Goal: Task Accomplishment & Management: Use online tool/utility

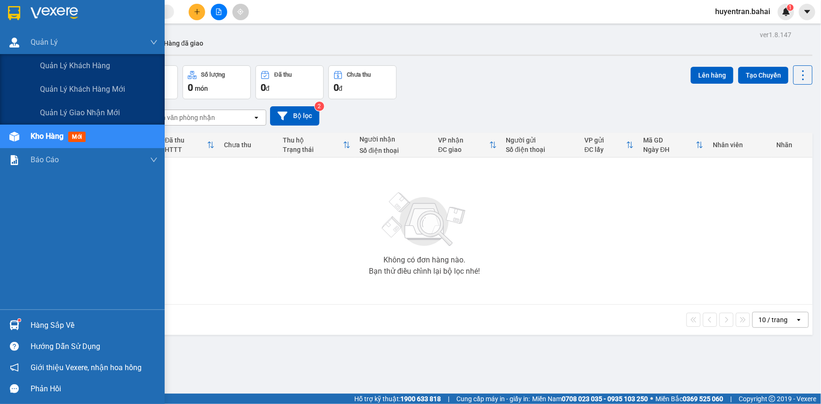
click at [151, 121] on div "Quản lý khách hàng Quản lý khách hàng mới Quản lý giao nhận mới" at bounding box center [82, 89] width 165 height 71
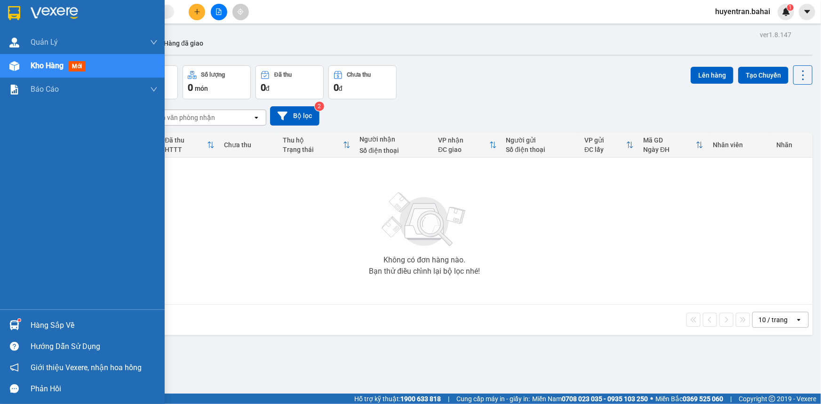
click at [33, 323] on div "Hàng sắp về" at bounding box center [94, 325] width 127 height 14
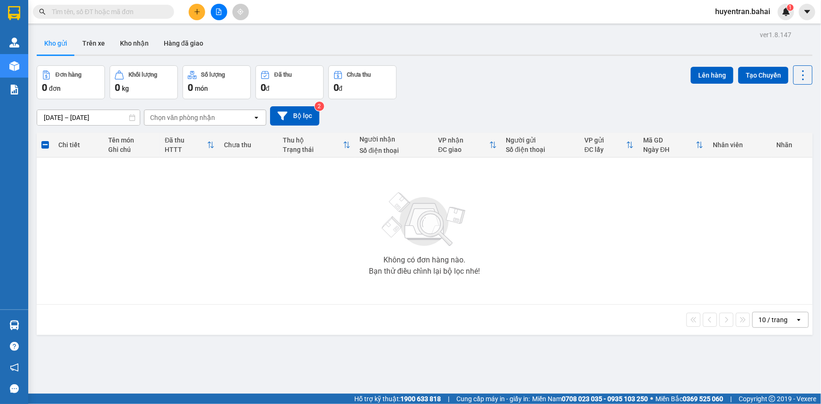
click at [292, 199] on section "Kết quả tìm kiếm ( 0 ) Bộ lọc No Data huyentran.bahai 1 Quản [PERSON_NAME] lý k…" at bounding box center [410, 202] width 821 height 404
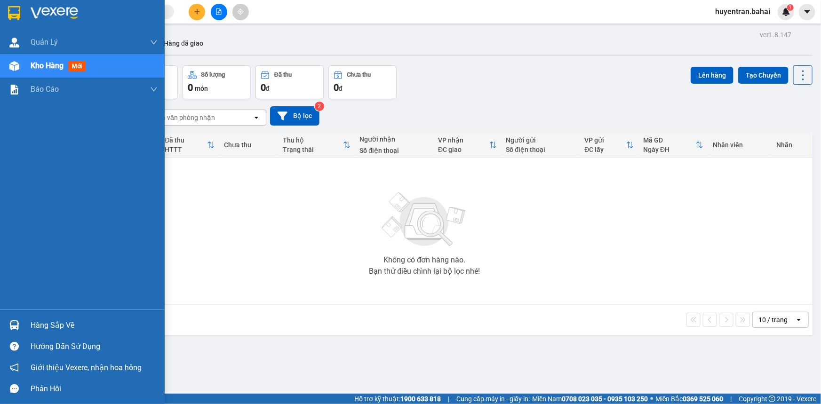
drag, startPoint x: 69, startPoint y: 328, endPoint x: 63, endPoint y: 315, distance: 14.3
click at [69, 326] on div "Hàng sắp về" at bounding box center [94, 325] width 127 height 14
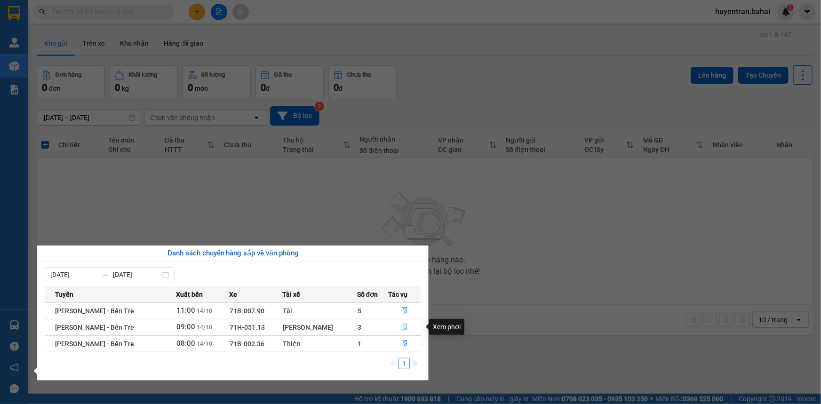
click at [401, 325] on icon "file-done" at bounding box center [404, 327] width 7 height 7
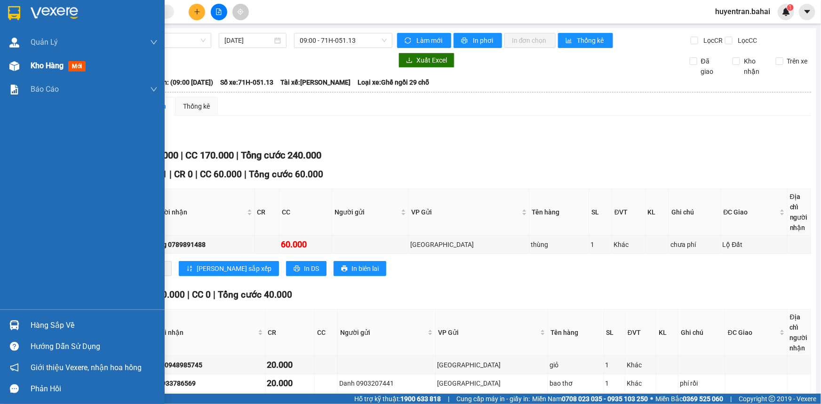
click at [29, 54] on div "Kho hàng mới" at bounding box center [82, 66] width 165 height 24
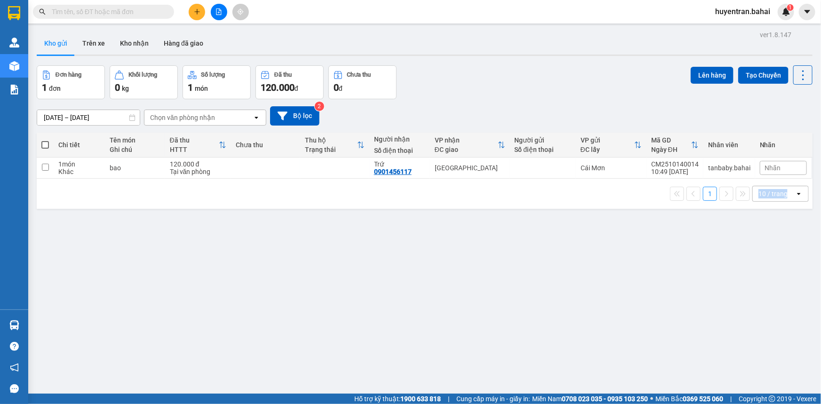
drag, startPoint x: 778, startPoint y: 296, endPoint x: 820, endPoint y: 377, distance: 91.7
click at [820, 377] on main "ver 1.8.147 Kho gửi Trên xe Kho nhận Hàng đã giao Đơn hàng 1 đơn Khối lượng 0 k…" at bounding box center [410, 197] width 821 height 394
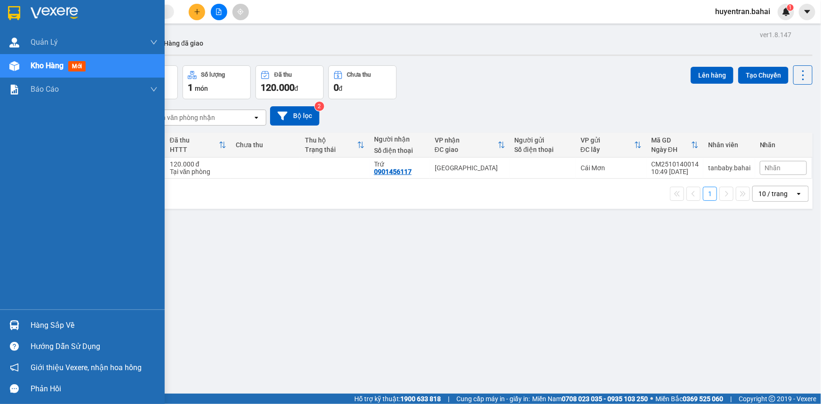
drag, startPoint x: 728, startPoint y: 350, endPoint x: 17, endPoint y: 334, distance: 710.5
click at [17, 334] on div "Hàng sắp về" at bounding box center [82, 325] width 165 height 21
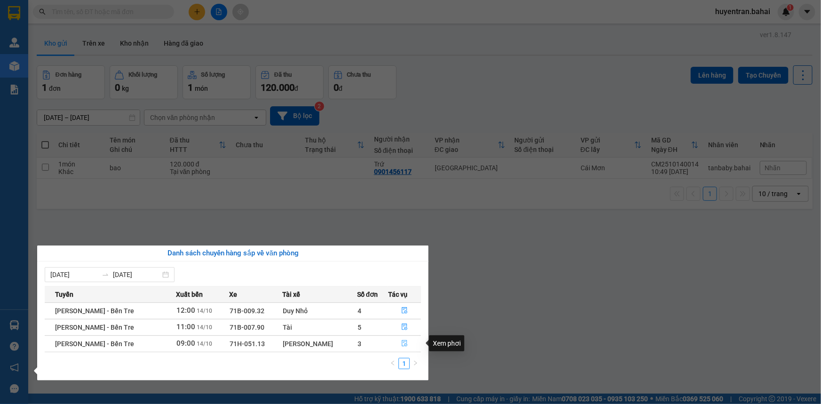
click at [402, 345] on icon "file-done" at bounding box center [404, 343] width 7 height 7
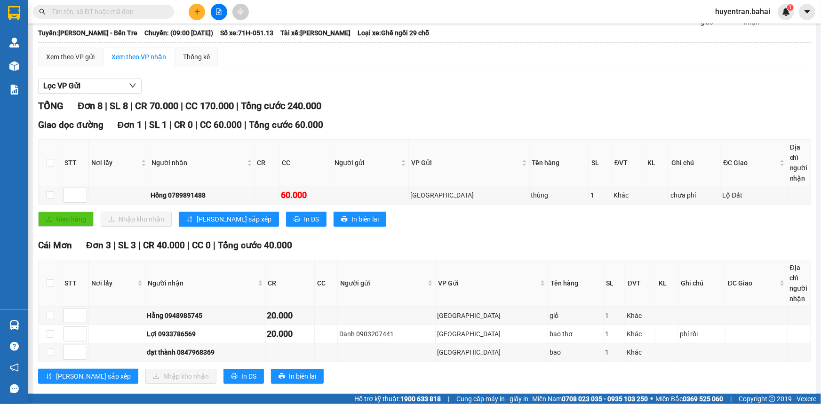
scroll to position [25, 0]
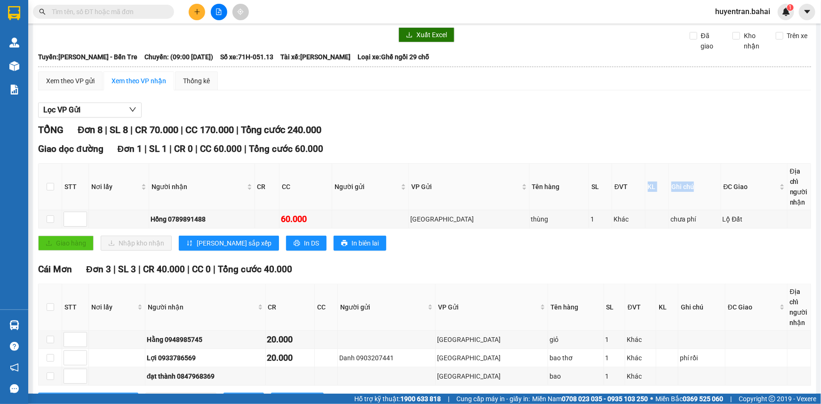
drag, startPoint x: 706, startPoint y: 170, endPoint x: 616, endPoint y: 168, distance: 89.9
click at [616, 169] on tr "STT Nơi lấy Người nhận CR CC Người gửi VP Gửi Tên hàng SL ĐVT KL Ghi chú ĐC Gia…" at bounding box center [425, 187] width 772 height 47
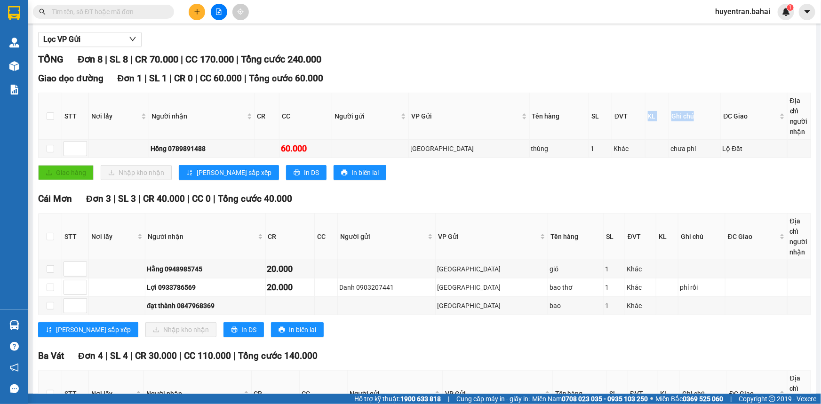
scroll to position [111, 0]
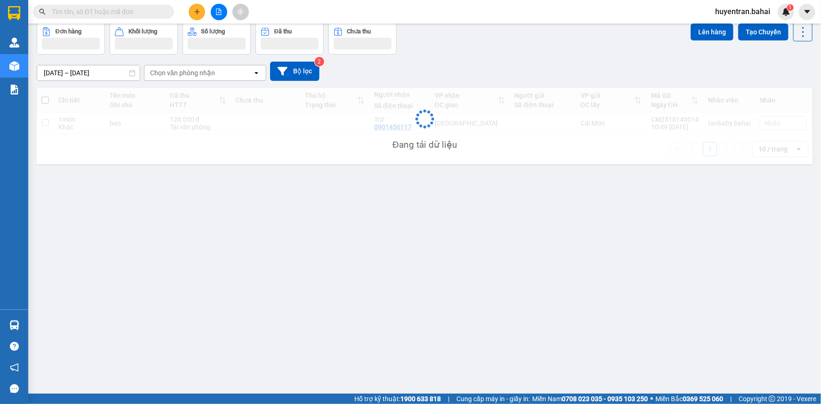
scroll to position [43, 0]
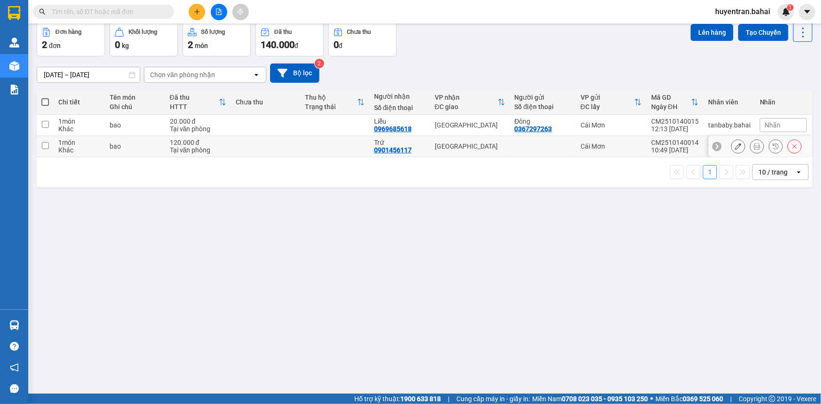
click at [656, 148] on div "10:49 [DATE]" at bounding box center [675, 150] width 48 height 8
checkbox input "true"
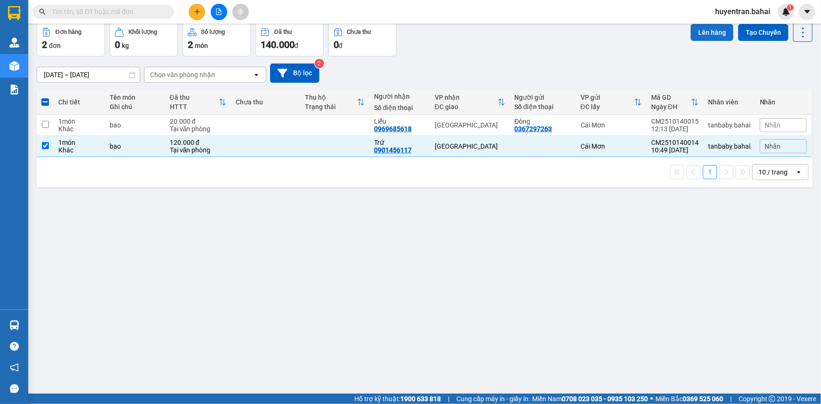
click at [712, 38] on button "Lên hàng" at bounding box center [712, 32] width 43 height 17
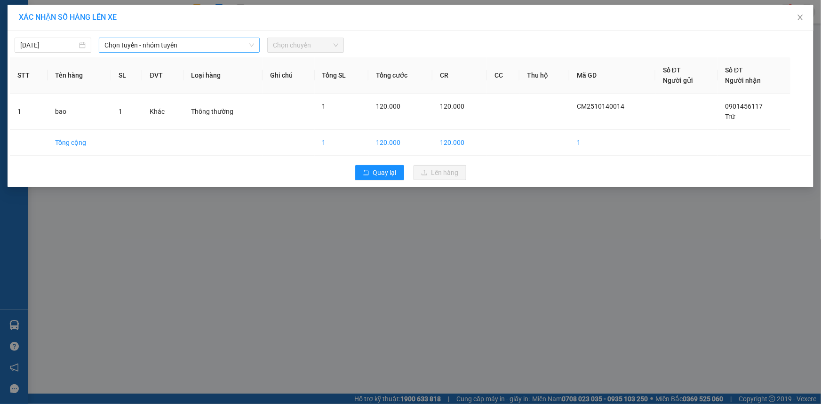
click at [245, 49] on span "Chọn tuyến - nhóm tuyến" at bounding box center [179, 45] width 150 height 14
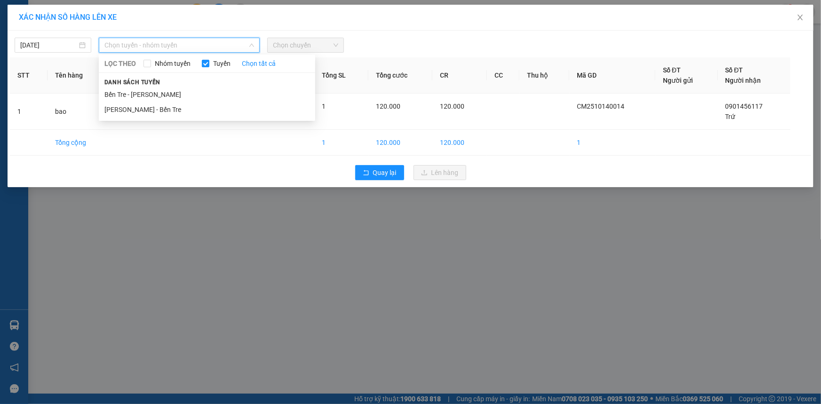
drag, startPoint x: 191, startPoint y: 95, endPoint x: 218, endPoint y: 77, distance: 32.5
click at [191, 94] on li "Bến Tre - [PERSON_NAME]" at bounding box center [207, 94] width 216 height 15
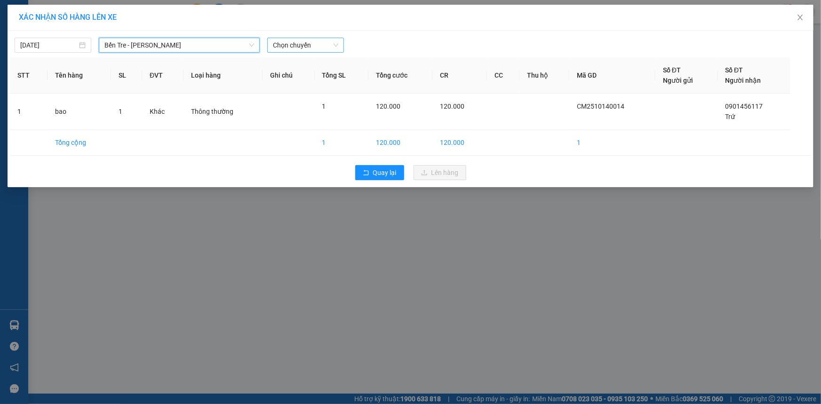
click at [301, 40] on span "Chọn chuyến" at bounding box center [305, 45] width 65 height 14
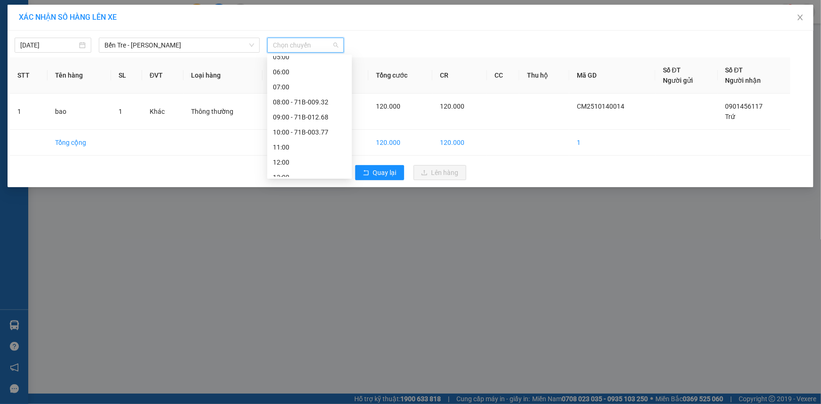
scroll to position [135, 0]
click at [309, 90] on div "12:00" at bounding box center [309, 94] width 73 height 10
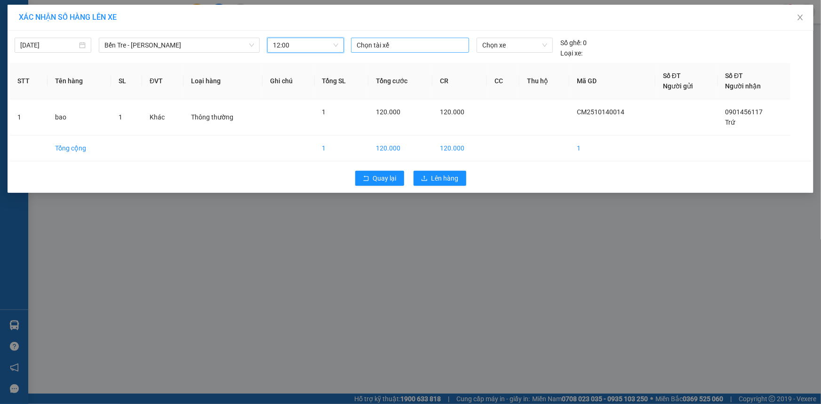
click at [395, 43] on div at bounding box center [409, 45] width 113 height 11
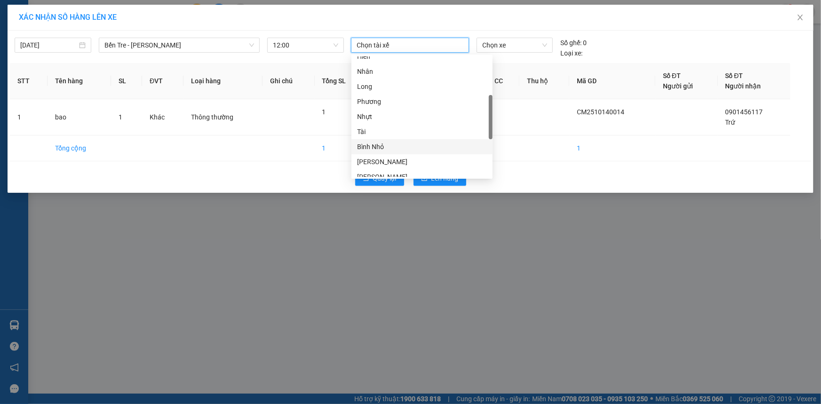
scroll to position [286, 0]
click at [432, 152] on div "Hiếu" at bounding box center [422, 155] width 130 height 10
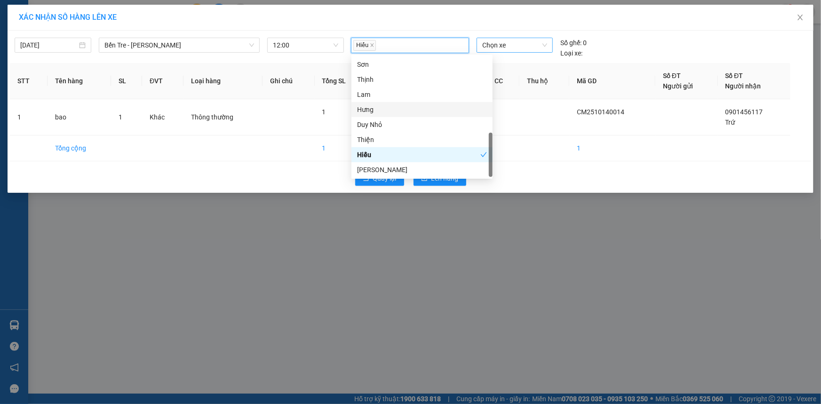
click at [518, 45] on span "Chọn xe" at bounding box center [514, 45] width 65 height 14
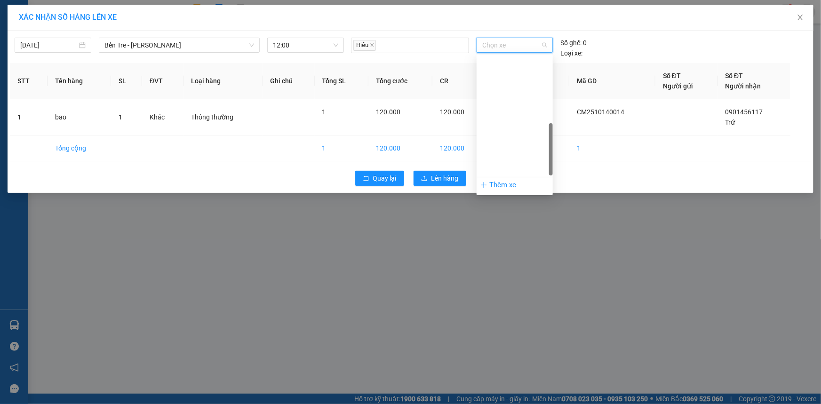
scroll to position [214, 0]
click at [525, 135] on div "71E-002.88" at bounding box center [514, 136] width 65 height 10
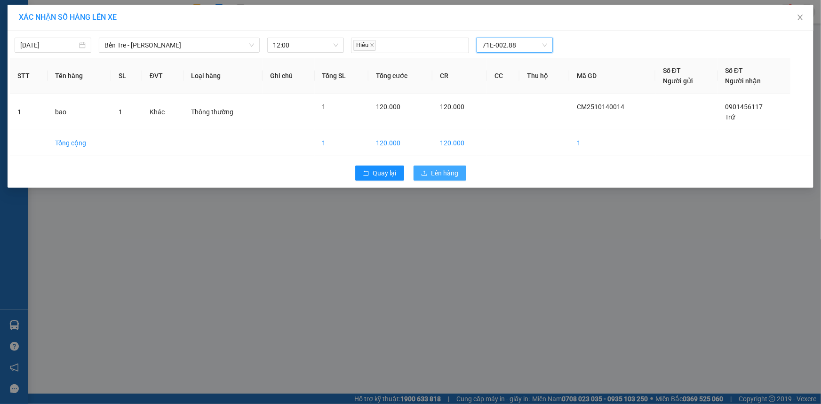
click at [459, 176] on button "Lên hàng" at bounding box center [439, 173] width 53 height 15
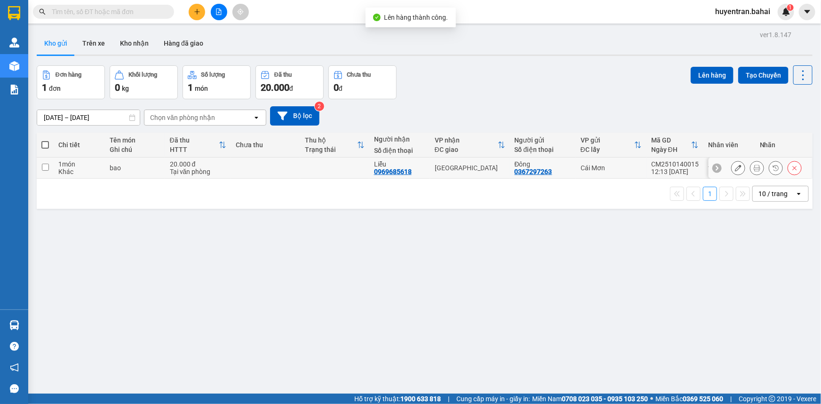
click at [647, 169] on td "CM2510140015 12:13 [DATE]" at bounding box center [674, 168] width 57 height 21
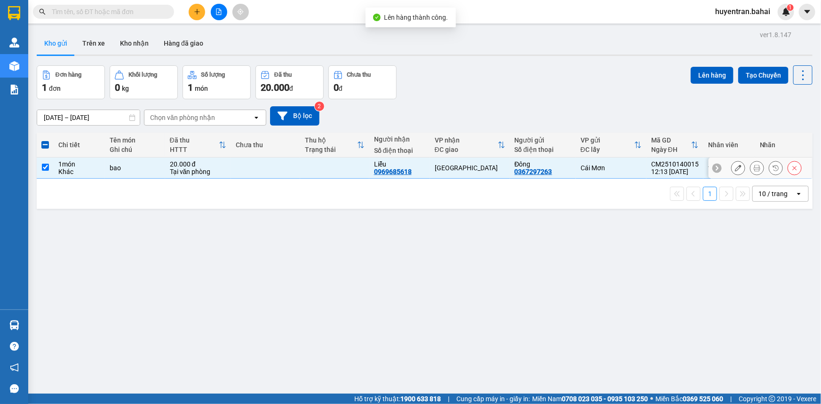
click at [647, 169] on td "CM2510140015 12:13 [DATE]" at bounding box center [674, 168] width 57 height 21
checkbox input "false"
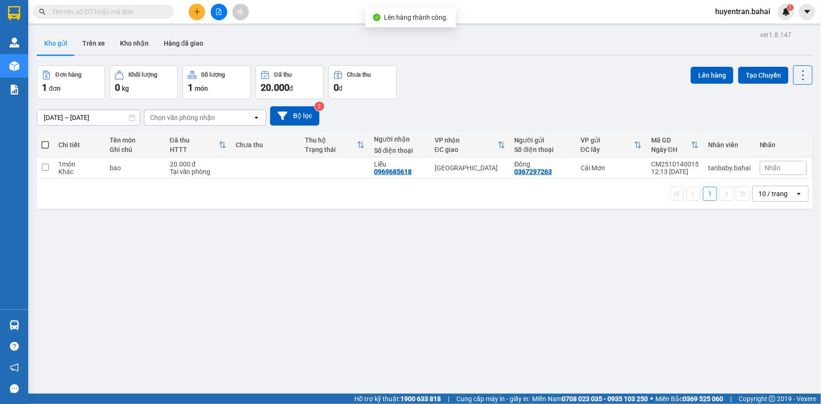
click at [318, 238] on div "ver 1.8.147 Kho gửi Trên xe Kho nhận Hàng đã giao Đơn hàng 1 đơn Khối lượng 0 k…" at bounding box center [424, 230] width 783 height 404
